Goal: Information Seeking & Learning: Check status

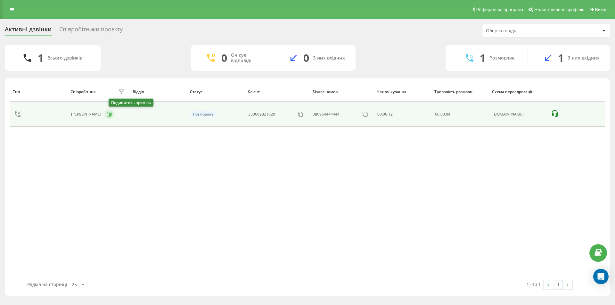
click at [112, 116] on icon at bounding box center [109, 114] width 5 height 5
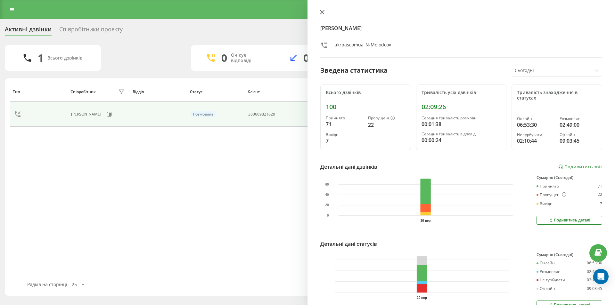
click at [322, 10] on icon at bounding box center [322, 12] width 4 height 4
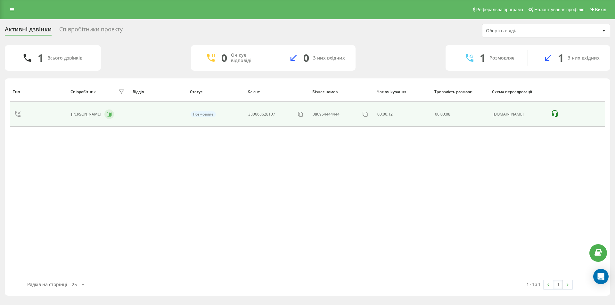
click at [112, 114] on icon at bounding box center [109, 114] width 5 height 5
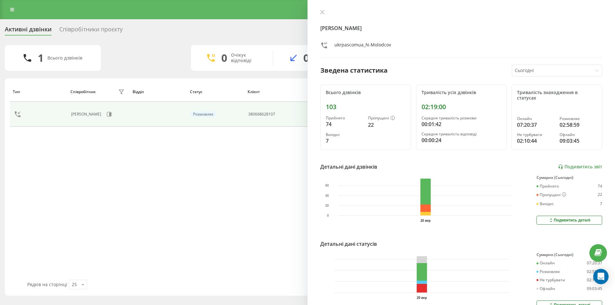
click at [322, 9] on div "[PERSON_NAME] ukrpascomua_N-Molodcov Зведена статистика Сьогодні Всього дзвінкі…" at bounding box center [460, 152] width 307 height 305
click at [322, 15] on button at bounding box center [322, 13] width 8 height 6
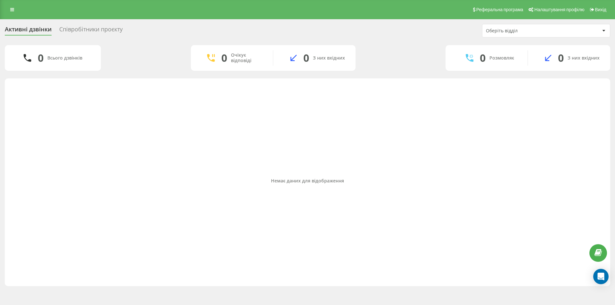
click at [84, 30] on div "Співробітники проєкту" at bounding box center [90, 31] width 63 height 10
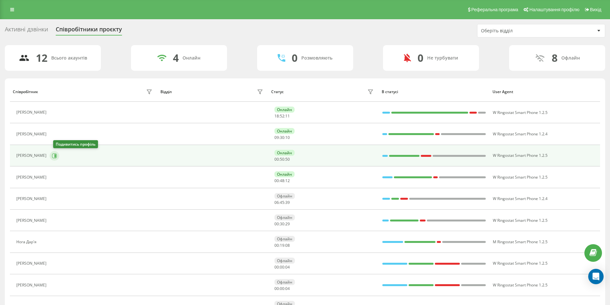
click at [57, 155] on icon at bounding box center [54, 155] width 5 height 5
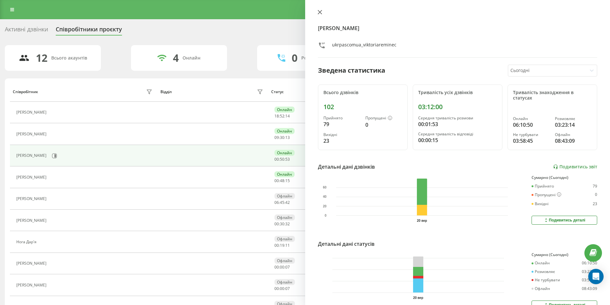
click at [319, 10] on button at bounding box center [320, 13] width 8 height 6
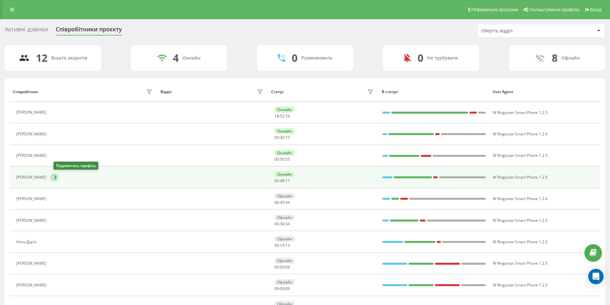
click at [56, 179] on icon at bounding box center [55, 177] width 2 height 3
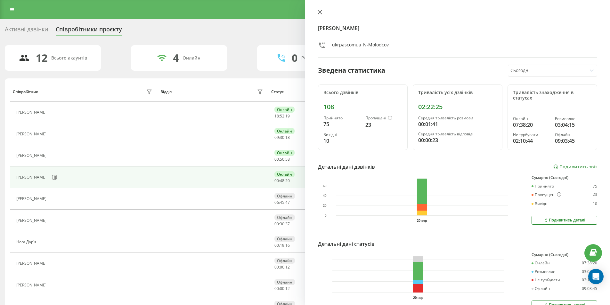
click at [320, 10] on icon at bounding box center [320, 12] width 4 height 4
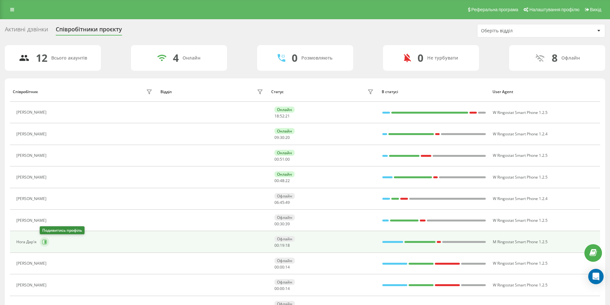
click at [47, 241] on icon at bounding box center [44, 242] width 5 height 5
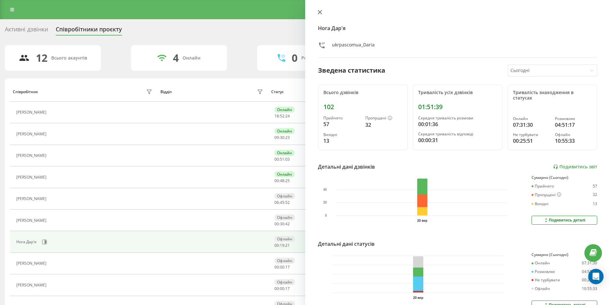
click at [319, 10] on icon at bounding box center [320, 12] width 4 height 4
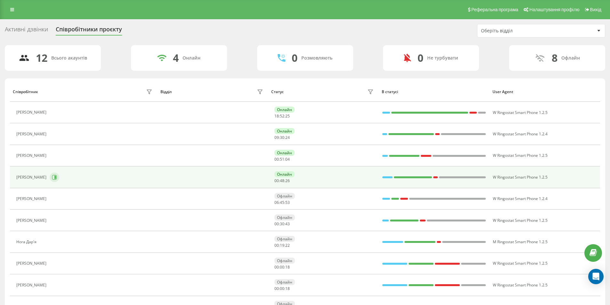
click at [57, 179] on icon at bounding box center [54, 177] width 5 height 5
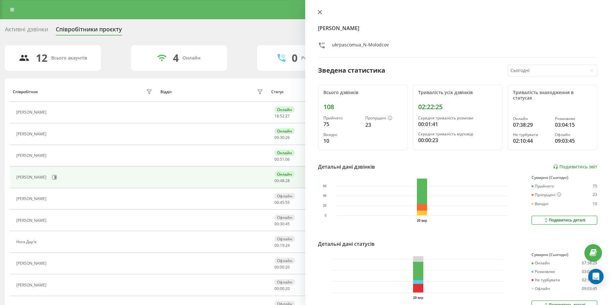
click at [321, 11] on icon at bounding box center [320, 12] width 4 height 4
